Goal: Check status: Check status

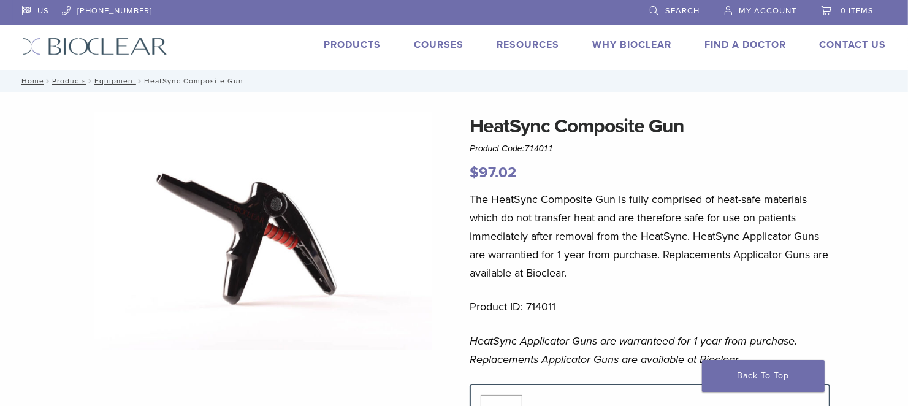
click at [752, 15] on span "My Account" at bounding box center [769, 11] width 58 height 10
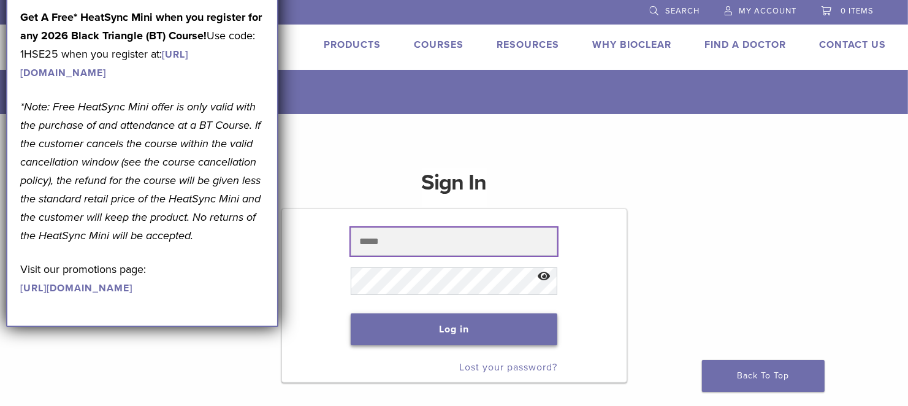
type input "**********"
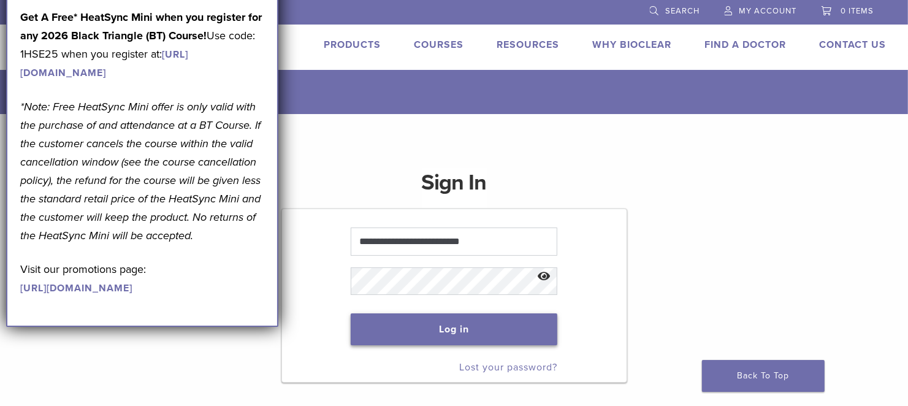
click at [477, 329] on button "Log in" at bounding box center [454, 329] width 207 height 32
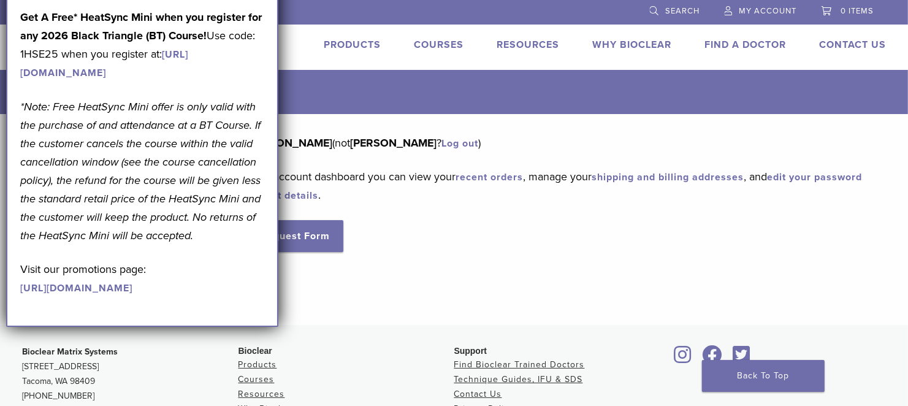
click at [397, 223] on div "Hello Michelle Bebeau (not Michelle Bebeau ? Log out ) From your account dashbo…" at bounding box center [544, 193] width 647 height 118
click at [389, 294] on div "Dashboard Orders Education Library Addresses Account Details RMA Request Form L…" at bounding box center [454, 219] width 883 height 211
click at [405, 232] on div "Hello Michelle Bebeau (not Michelle Bebeau ? Log out ) From your account dashbo…" at bounding box center [544, 193] width 647 height 118
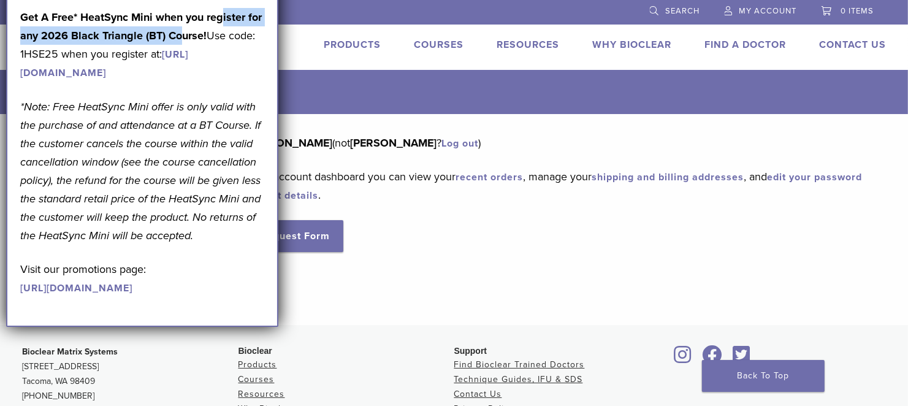
drag, startPoint x: 220, startPoint y: 20, endPoint x: 156, endPoint y: 59, distance: 75.4
click at [159, 59] on div "September Promotion! Valid September 1–30, 2025. Get A Free* HeatSync Mini when…" at bounding box center [142, 135] width 244 height 323
click at [775, 381] on link "Back To Top" at bounding box center [763, 376] width 123 height 32
click at [501, 177] on link "recent orders" at bounding box center [489, 177] width 67 height 12
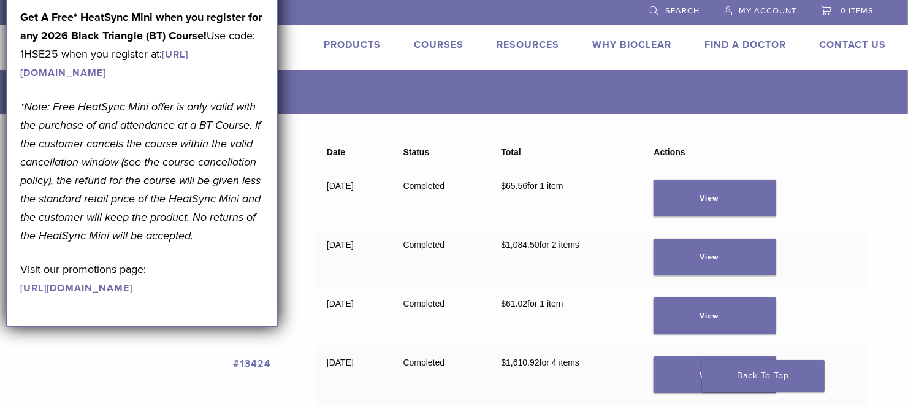
click at [131, 82] on p "Get A Free* HeatSync Mini when you register for any 2026 Black Triangle (BT) Co…" at bounding box center [142, 45] width 244 height 74
click at [132, 79] on link "https://www.bioclearmatrix.com/events/6-in-person-black-triangle-certification-…" at bounding box center [104, 63] width 168 height 31
click at [726, 196] on link "View" at bounding box center [715, 198] width 123 height 37
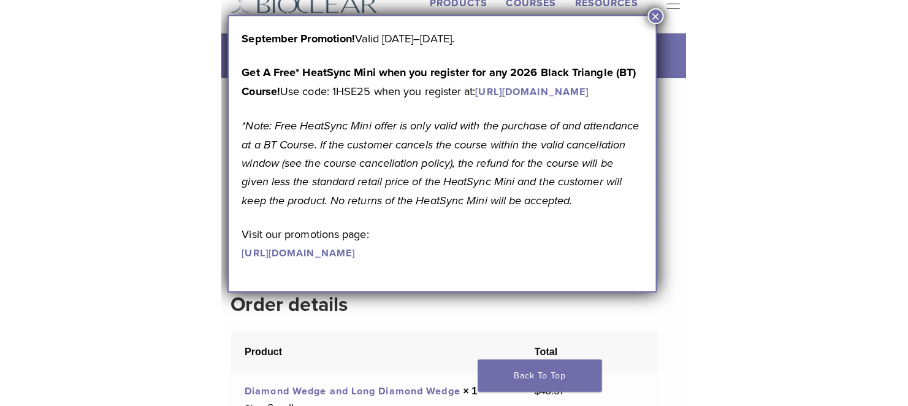
scroll to position [76, 0]
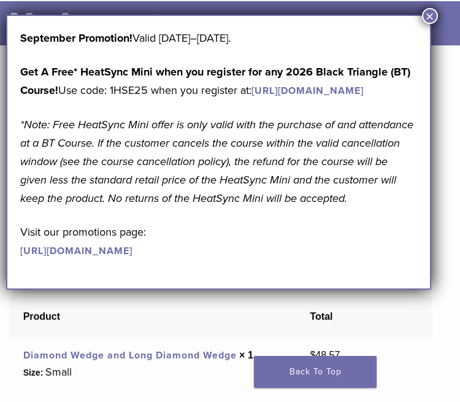
click at [431, 16] on button "×" at bounding box center [430, 16] width 16 height 16
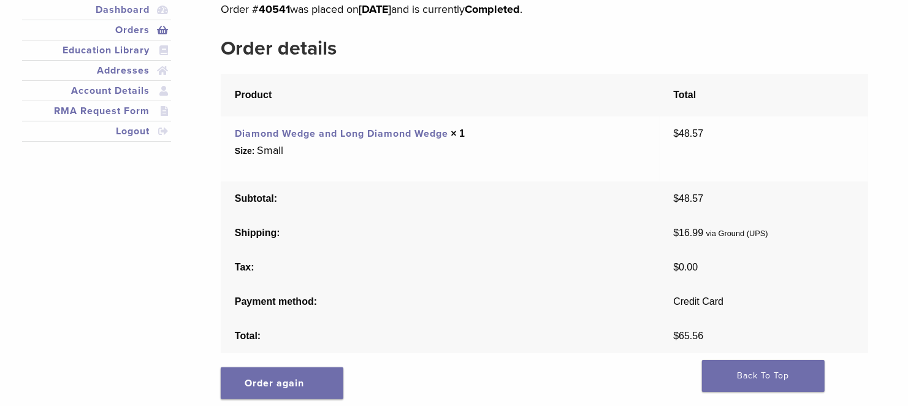
scroll to position [153, 0]
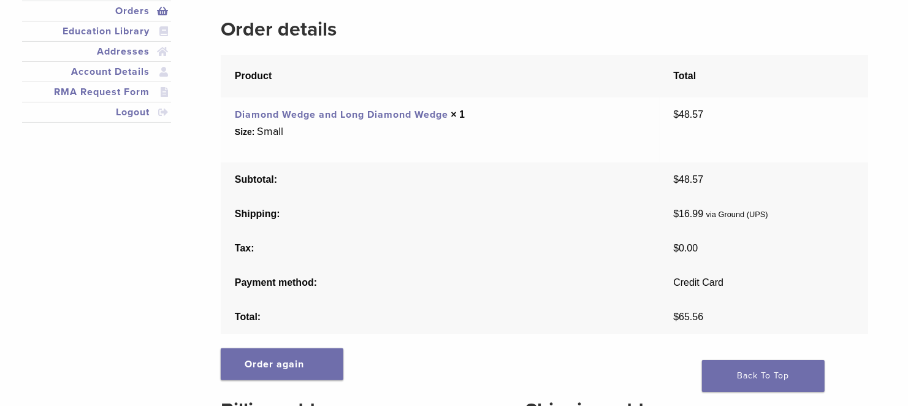
click at [370, 115] on link "Diamond Wedge and Long Diamond Wedge" at bounding box center [341, 115] width 213 height 12
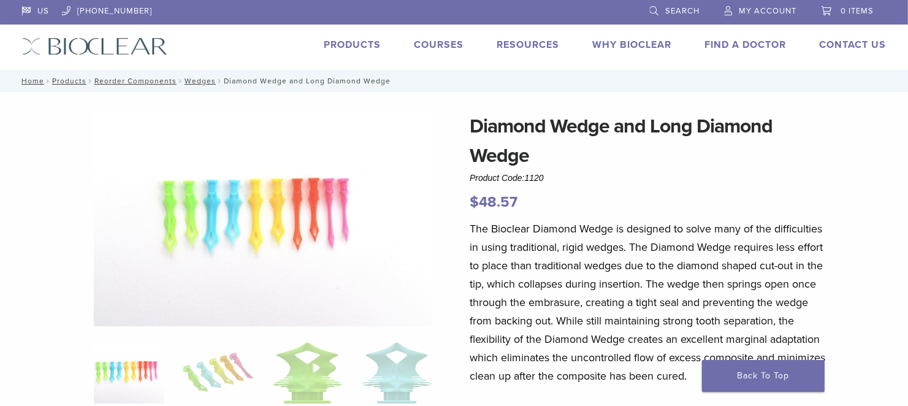
click at [678, 7] on span "Search" at bounding box center [683, 11] width 34 height 10
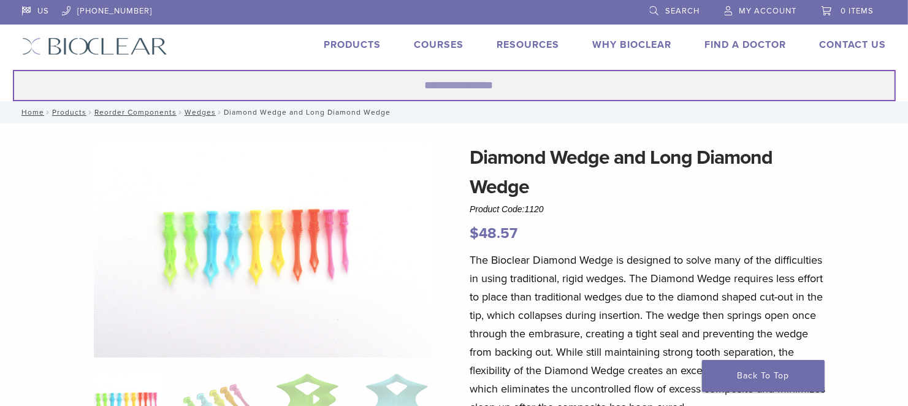
click at [201, 90] on input "Search for:" at bounding box center [454, 85] width 883 height 31
type input "******"
click at [12, 69] on button "Search" at bounding box center [12, 69] width 1 height 1
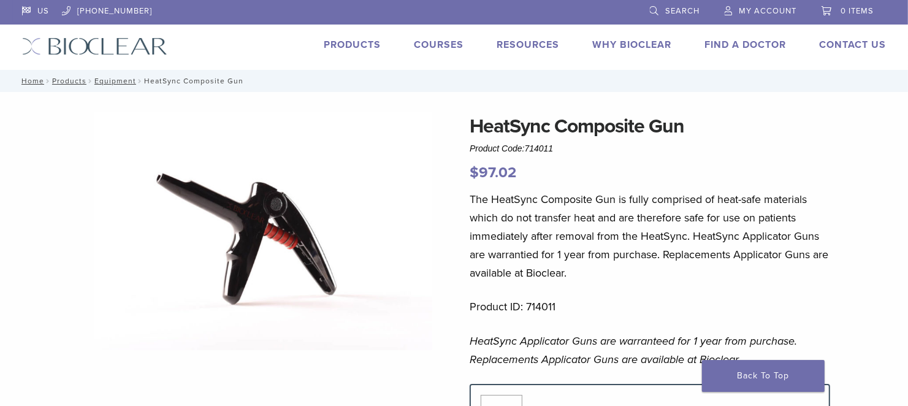
click at [746, 9] on span "My Account" at bounding box center [769, 11] width 58 height 10
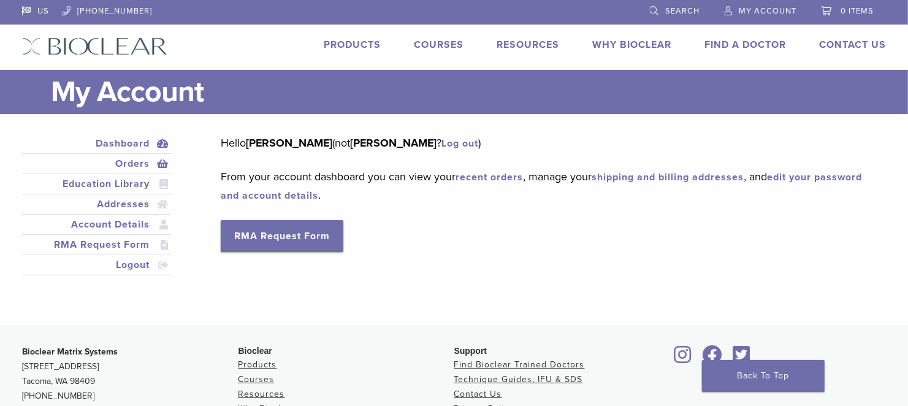
click at [131, 163] on link "Orders" at bounding box center [97, 163] width 145 height 15
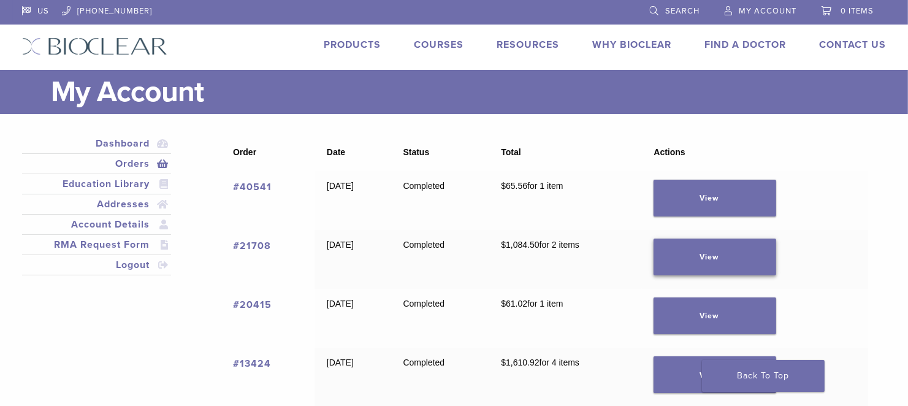
click at [741, 255] on link "View" at bounding box center [715, 257] width 123 height 37
